Goal: Information Seeking & Learning: Check status

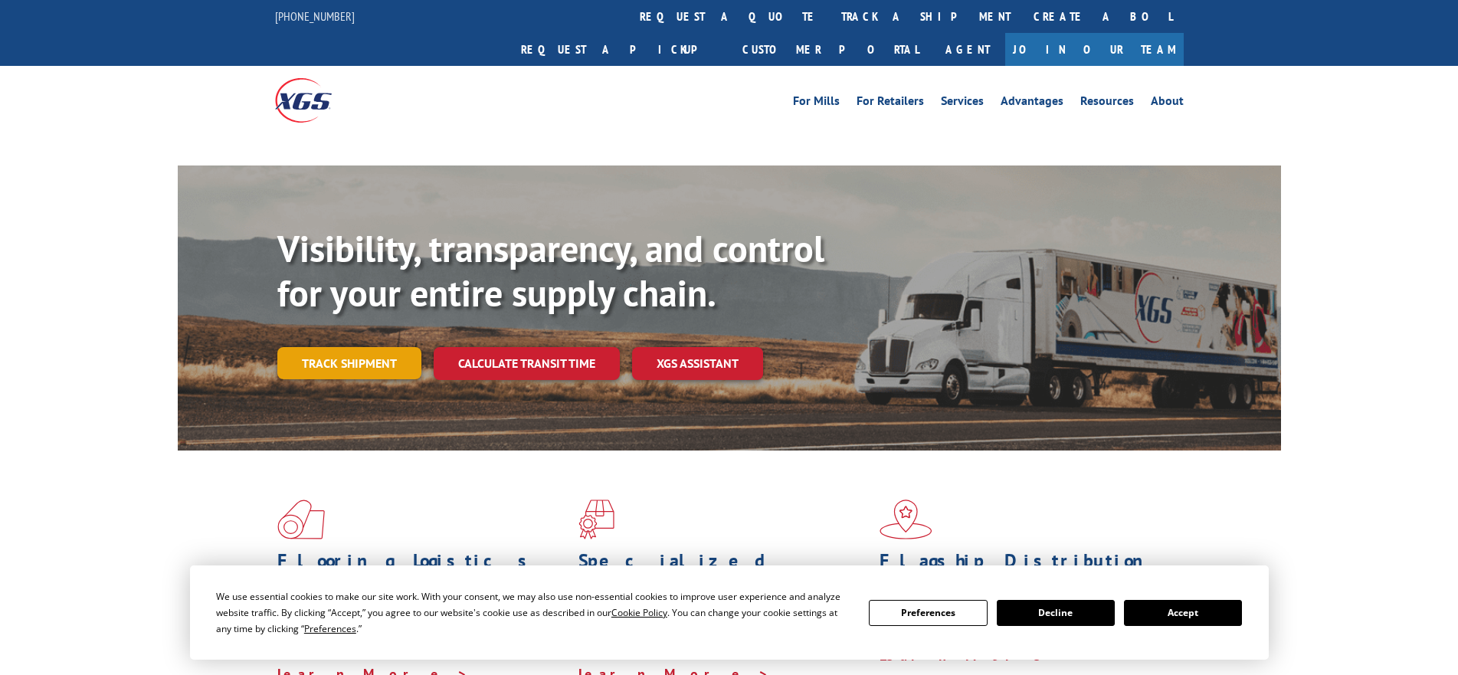
click at [342, 347] on link "Track shipment" at bounding box center [349, 363] width 144 height 32
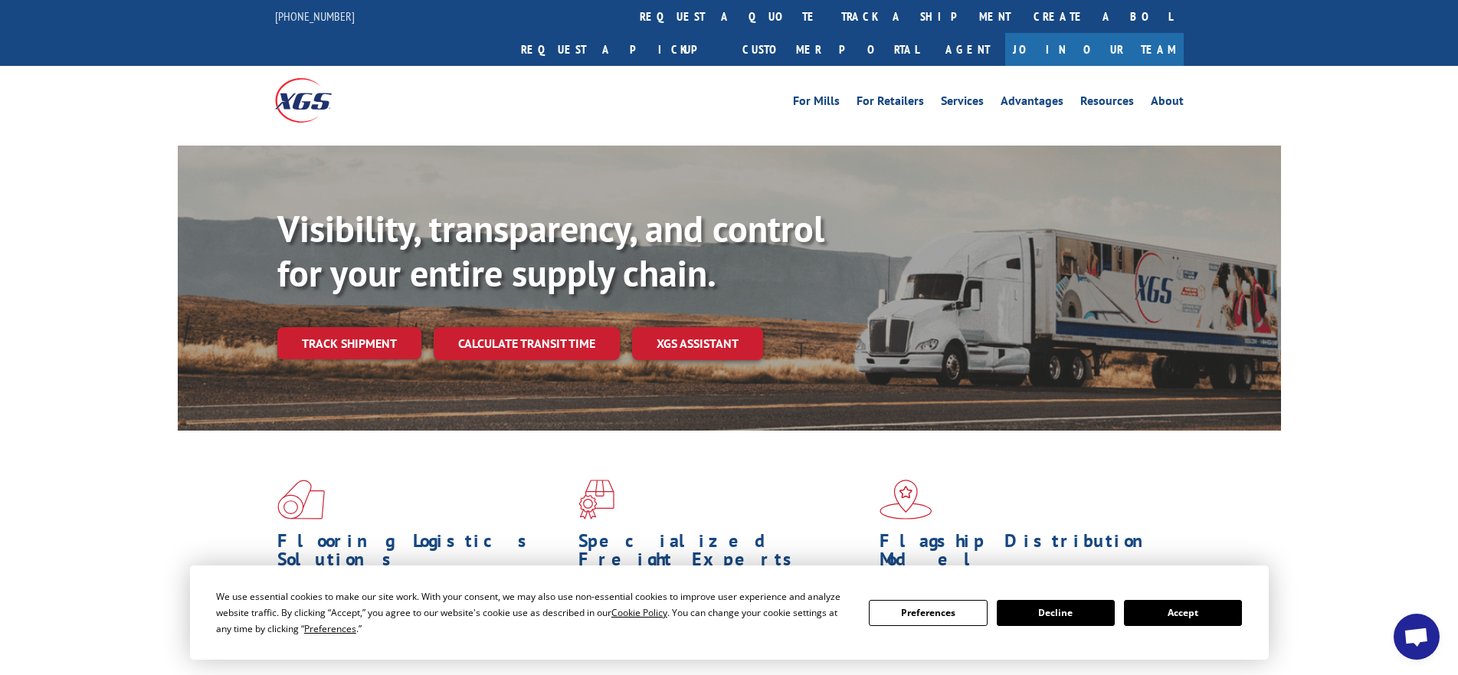
click at [1180, 608] on button "Accept" at bounding box center [1183, 613] width 118 height 26
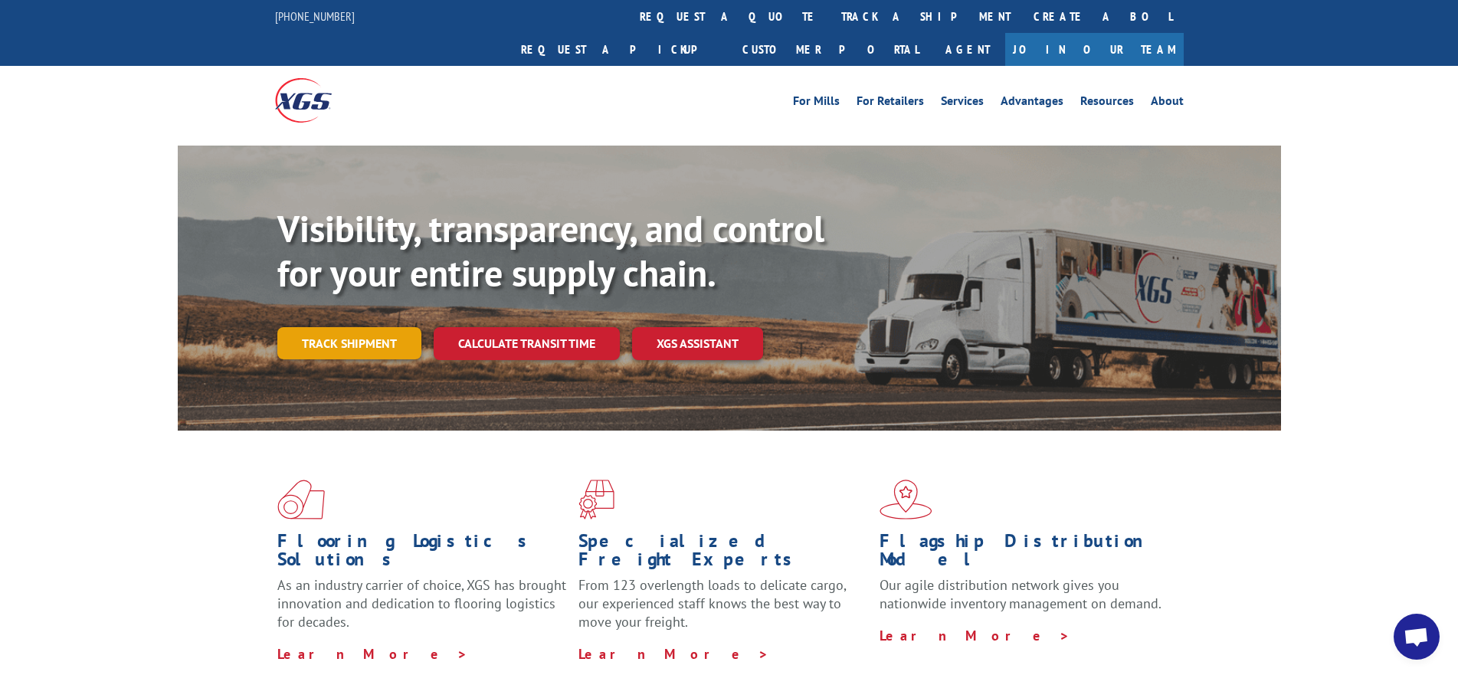
click at [359, 327] on link "Track shipment" at bounding box center [349, 343] width 144 height 32
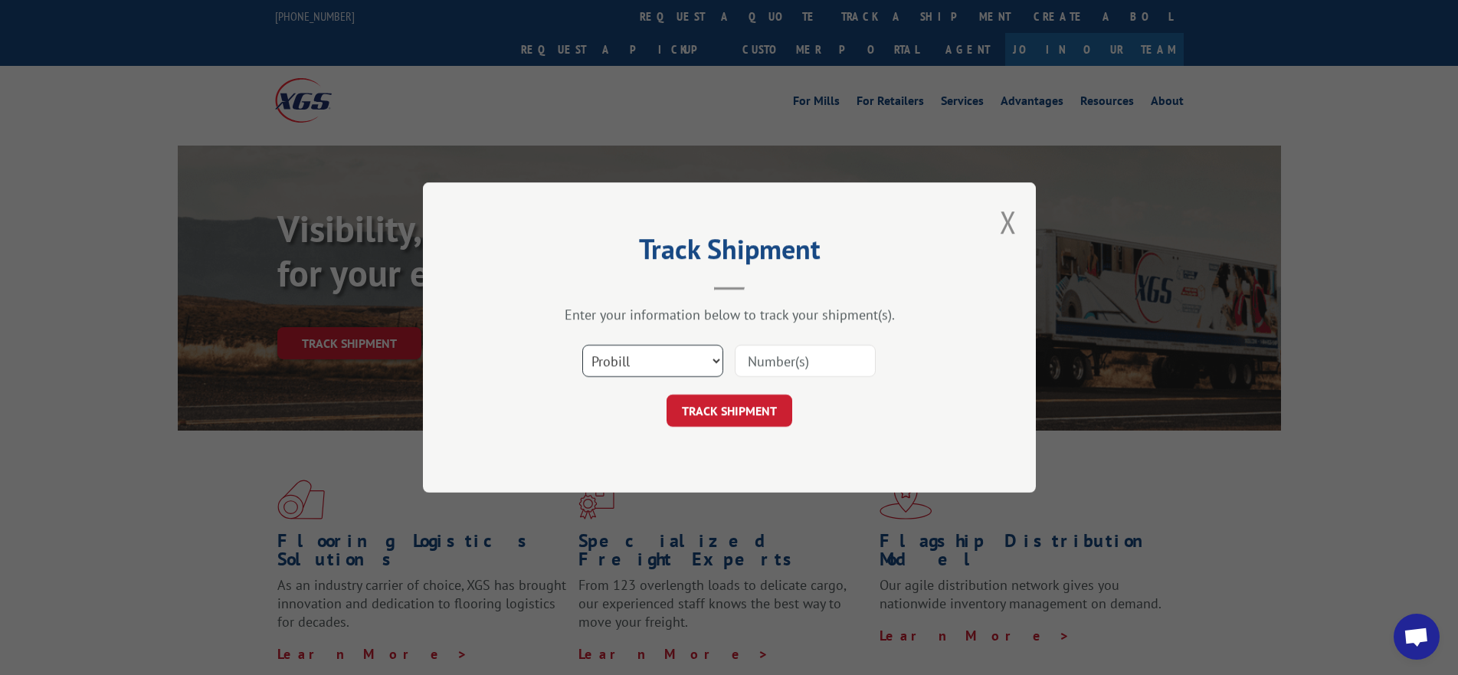
click at [645, 359] on select "Select category... Probill BOL PO" at bounding box center [652, 361] width 141 height 32
select select "po"
click at [582, 345] on select "Select category... Probill BOL PO" at bounding box center [652, 361] width 141 height 32
click at [811, 355] on input at bounding box center [805, 361] width 141 height 32
paste input "01526575"
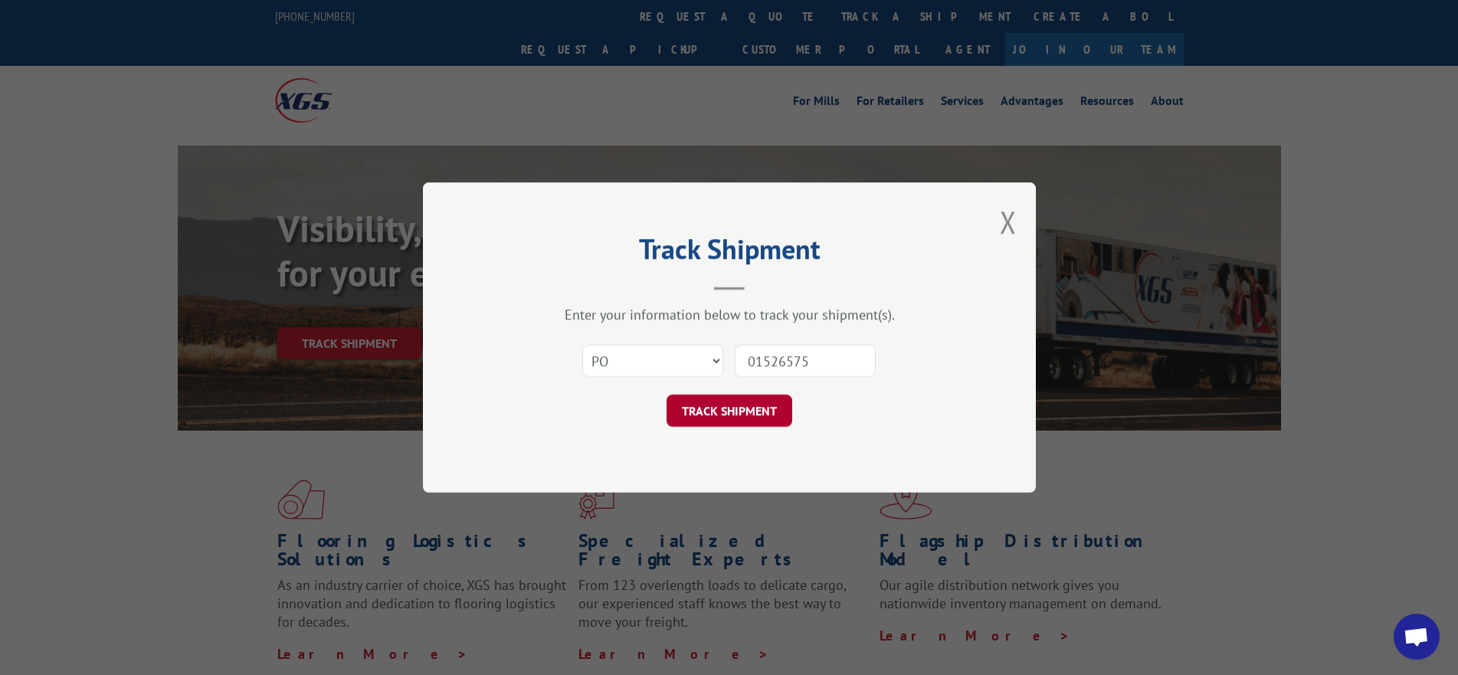
type input "01526575"
click at [750, 402] on button "TRACK SHIPMENT" at bounding box center [730, 411] width 126 height 32
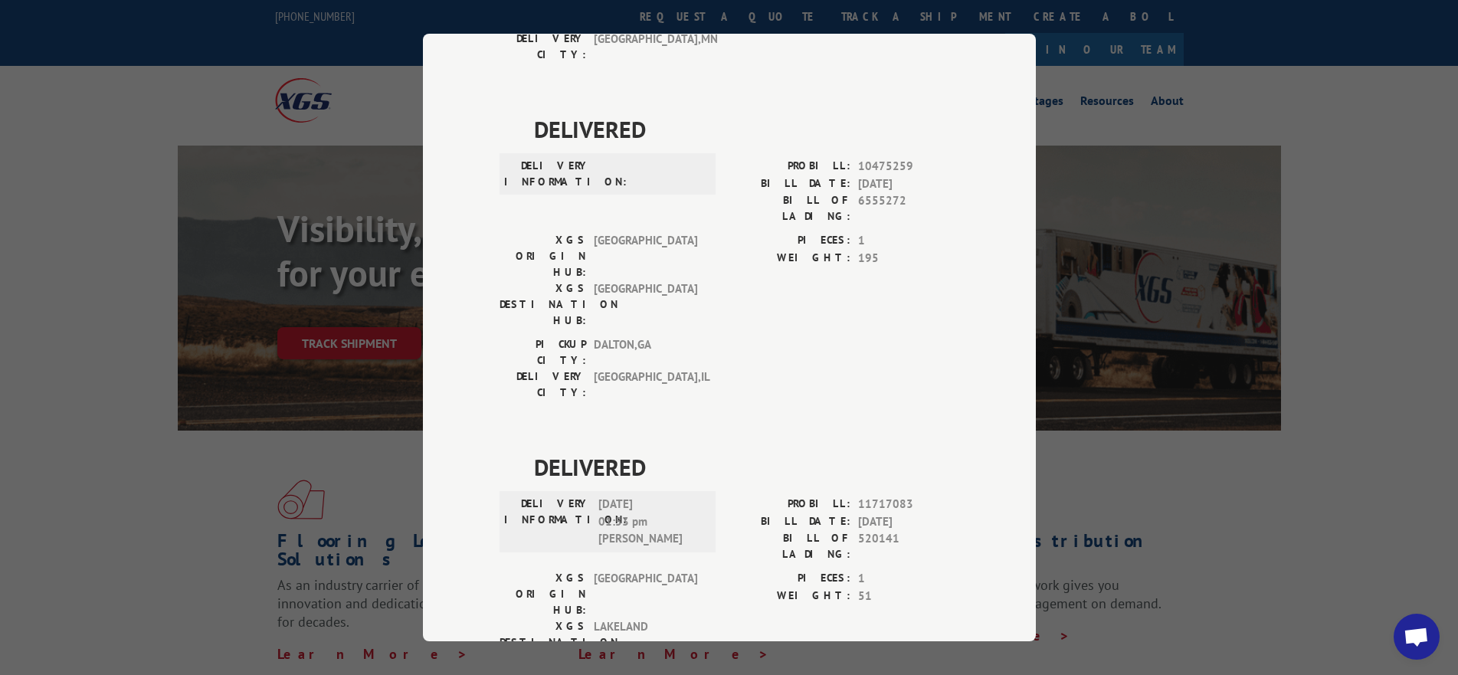
scroll to position [829, 0]
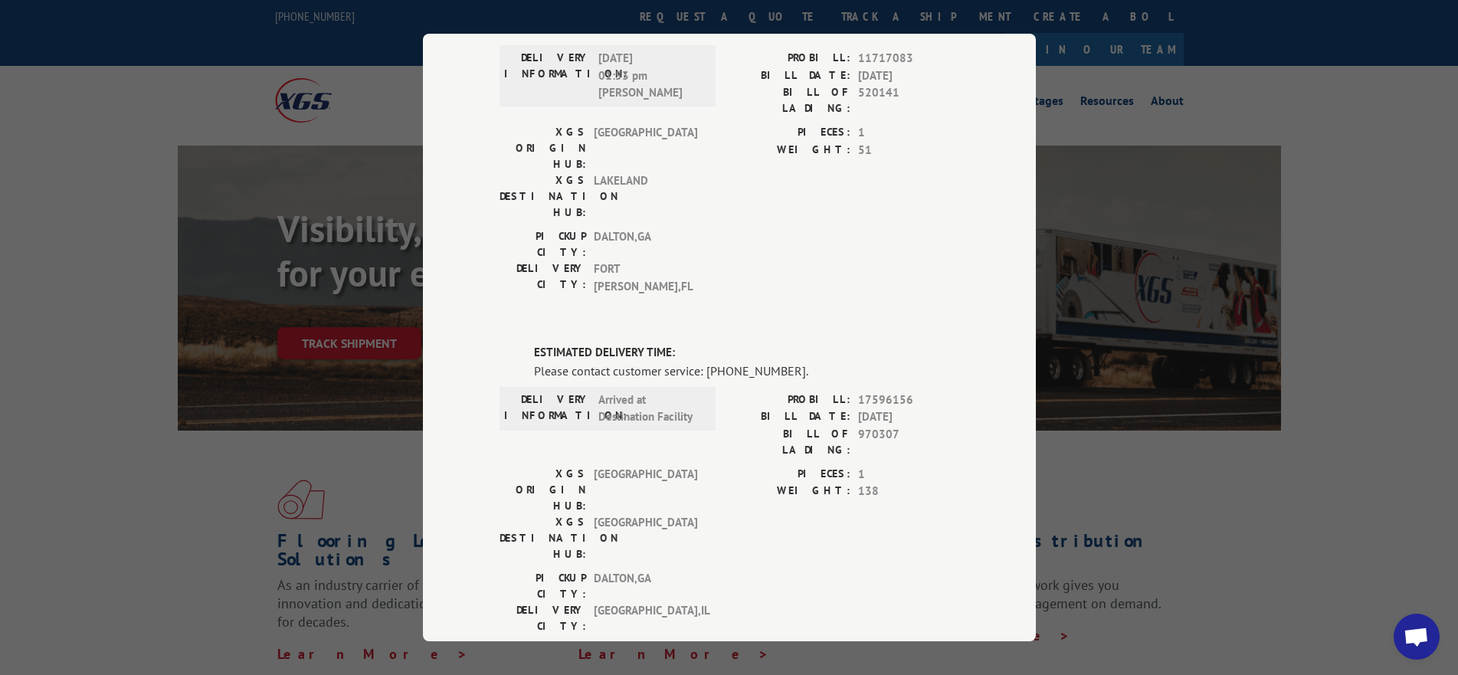
click at [864, 392] on span "17596156" at bounding box center [908, 401] width 101 height 18
copy span "17596156"
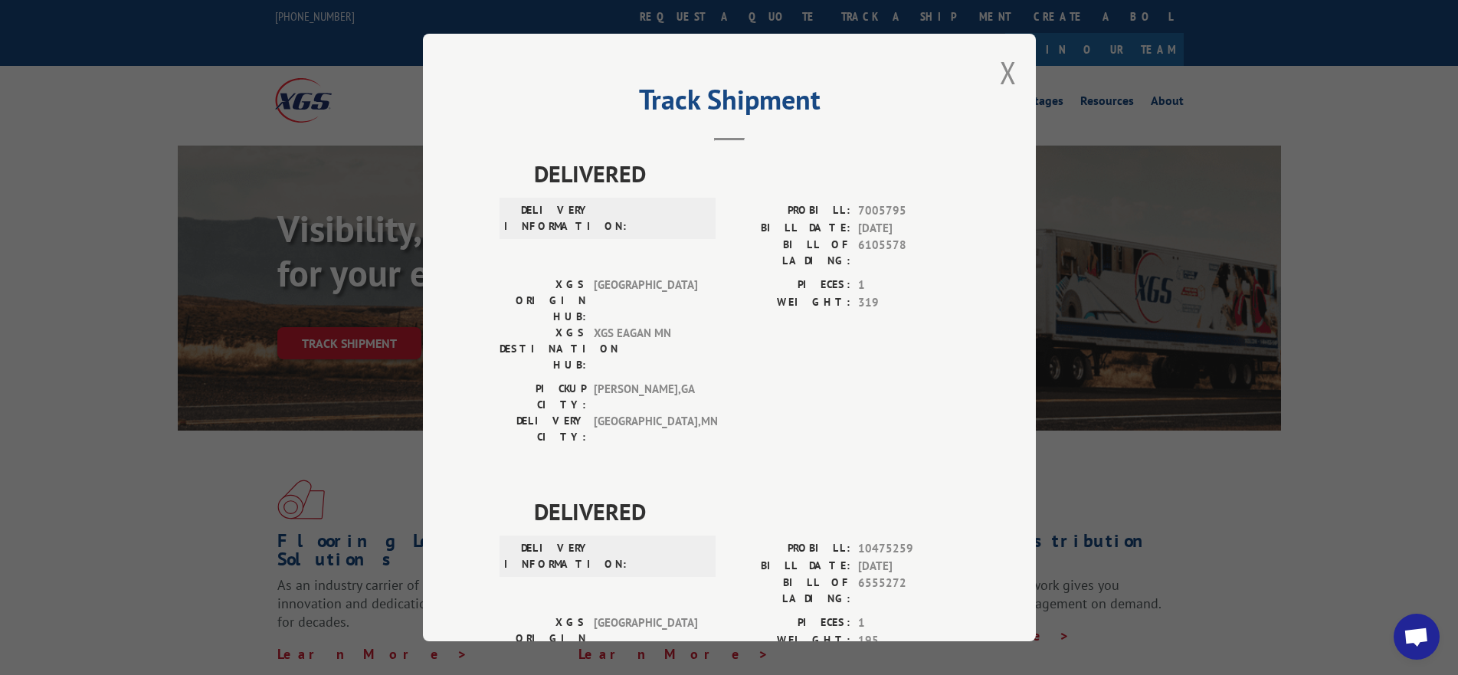
scroll to position [0, 0]
click at [1001, 72] on button "Close modal" at bounding box center [1008, 73] width 17 height 41
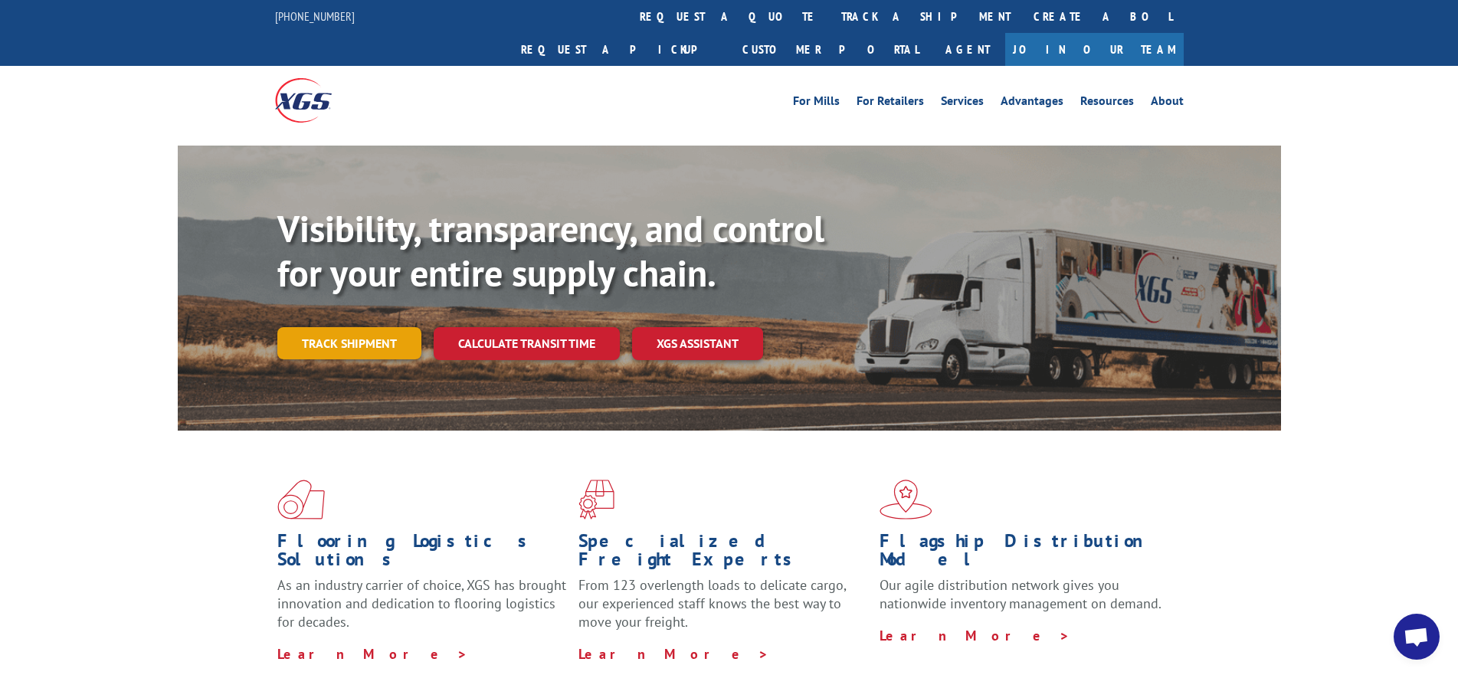
click at [338, 327] on link "Track shipment" at bounding box center [349, 343] width 144 height 32
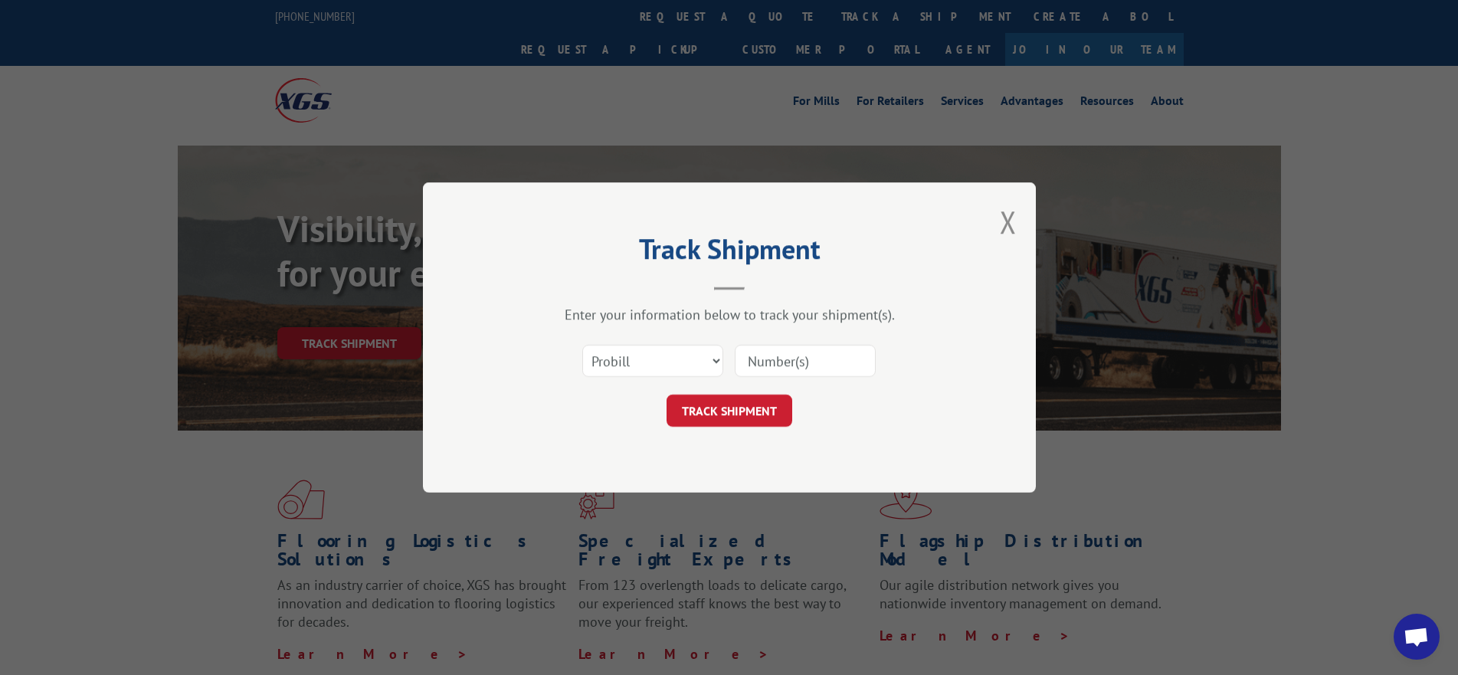
click at [769, 355] on input at bounding box center [805, 361] width 141 height 32
paste input "17596156"
type input "17596156"
click at [755, 401] on button "TRACK SHIPMENT" at bounding box center [730, 411] width 126 height 32
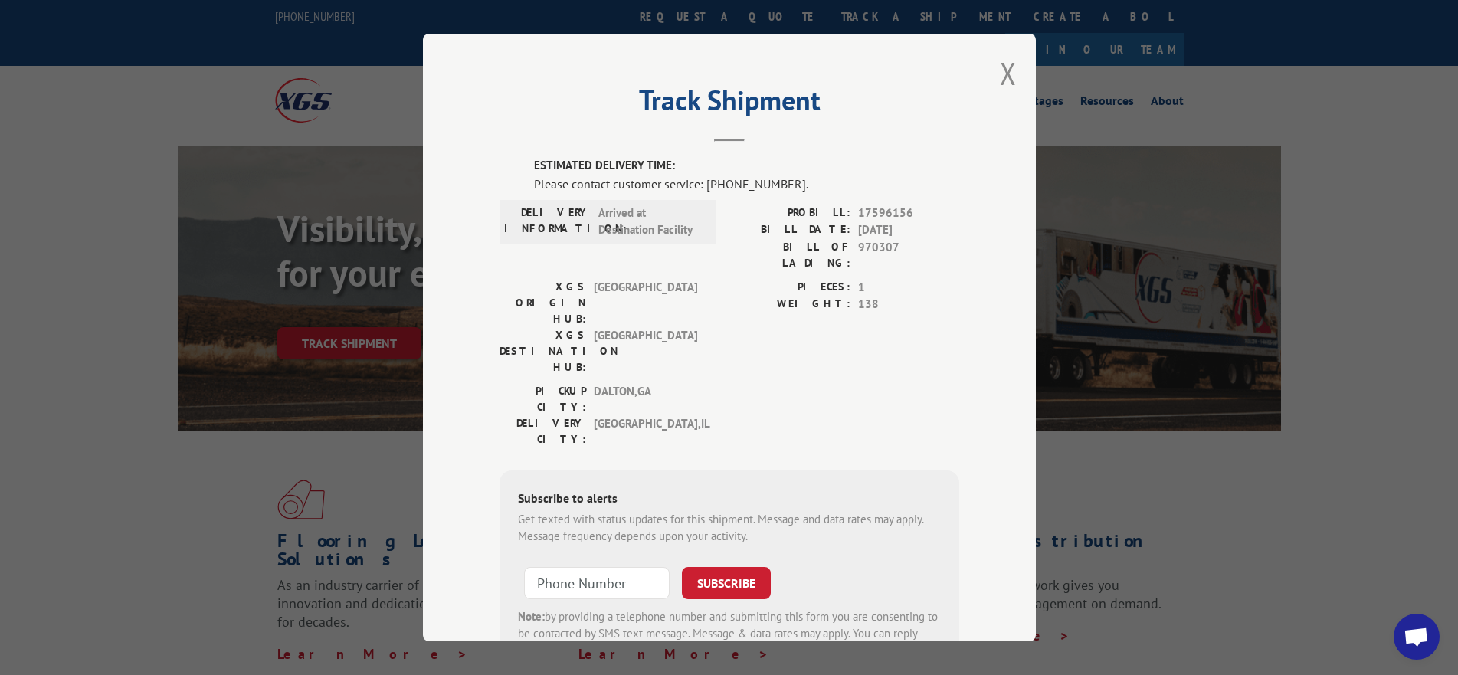
click at [603, 234] on span "Arrived at Destination Facility" at bounding box center [649, 222] width 103 height 34
click at [671, 250] on div "DELIVERY INFORMATION: Arrived at Destination Facility" at bounding box center [608, 242] width 216 height 74
click at [1001, 72] on button "Close modal" at bounding box center [1008, 73] width 17 height 41
